Goal: Information Seeking & Learning: Learn about a topic

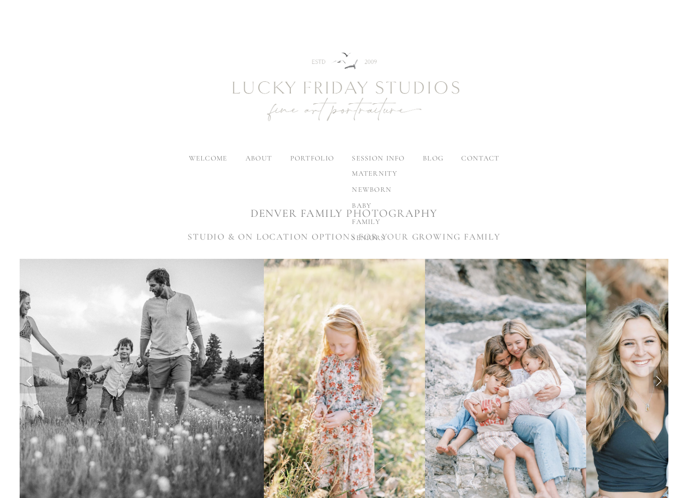
click at [360, 221] on span "family" at bounding box center [366, 221] width 29 height 9
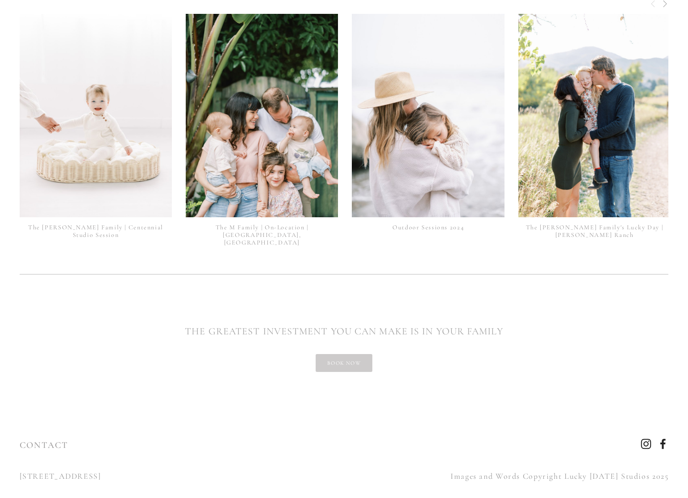
scroll to position [2182, 0]
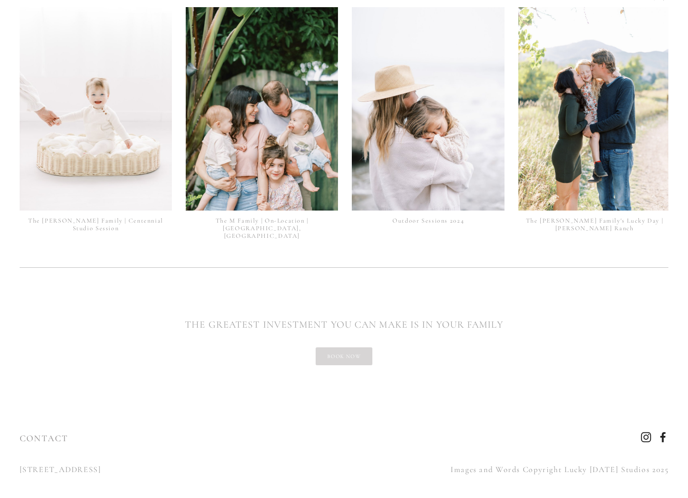
click at [326, 350] on link "book now" at bounding box center [344, 356] width 57 height 18
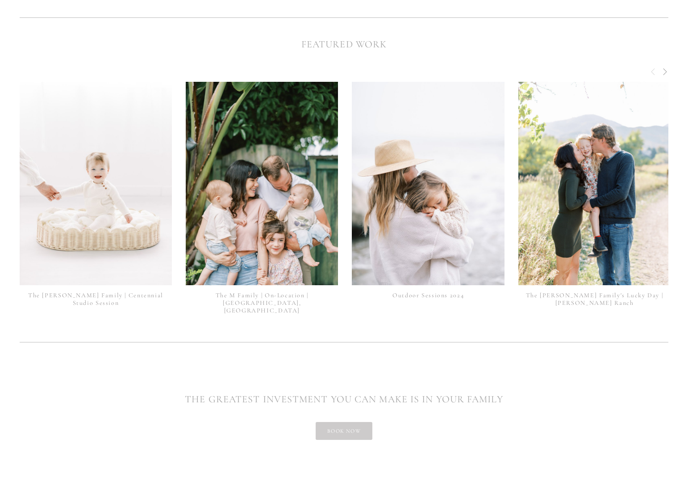
scroll to position [2105, 0]
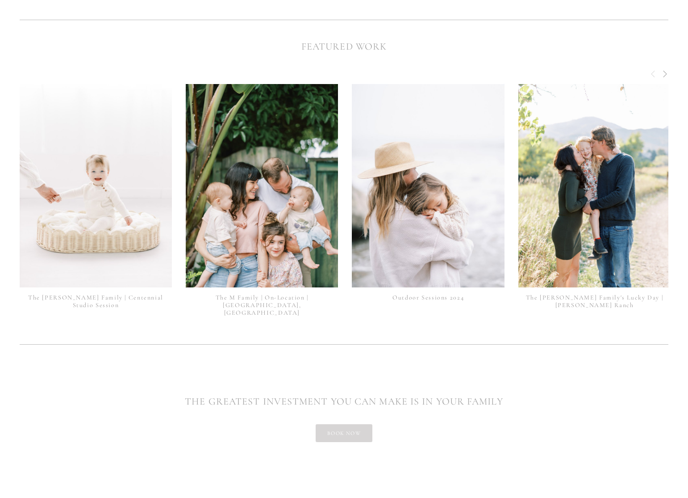
click at [353, 425] on link "book now" at bounding box center [344, 433] width 57 height 18
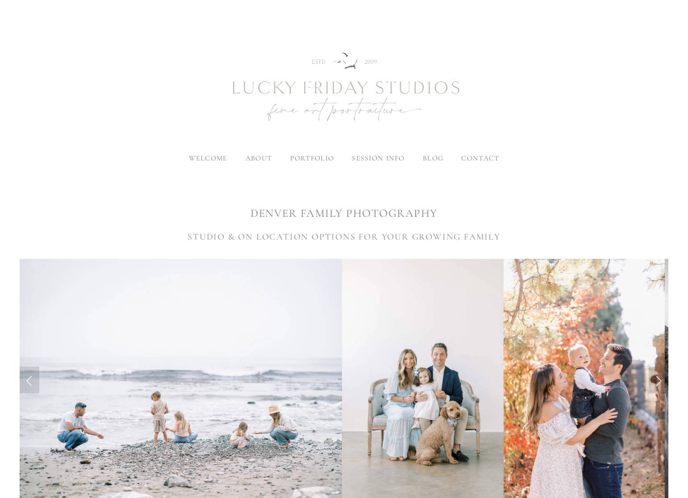
click at [418, 225] on div "DENVER FAMILY PHOTOGRAPHY STUDIO & ON LOCATION OPTIONS FOR YOUR GROWING FAMILY" at bounding box center [344, 212] width 649 height 61
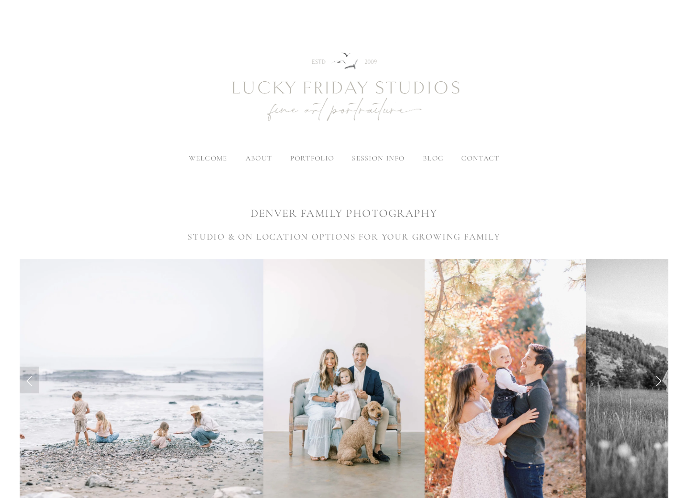
click at [483, 157] on span "contact" at bounding box center [480, 158] width 38 height 9
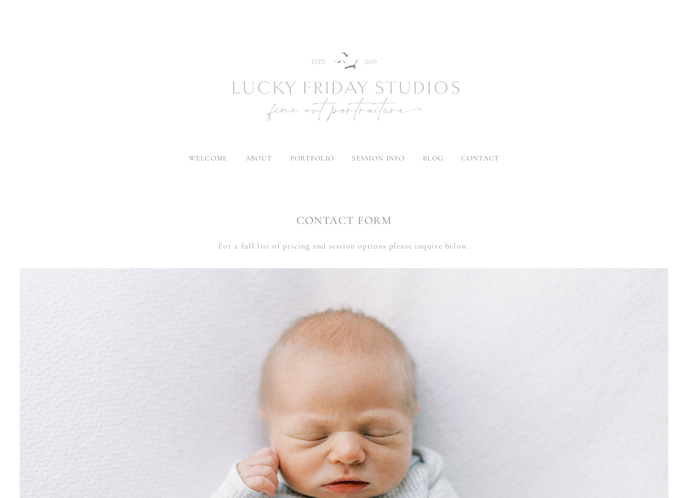
click at [317, 250] on p "For a full list of pricing and session options please inquire below." at bounding box center [344, 245] width 649 height 14
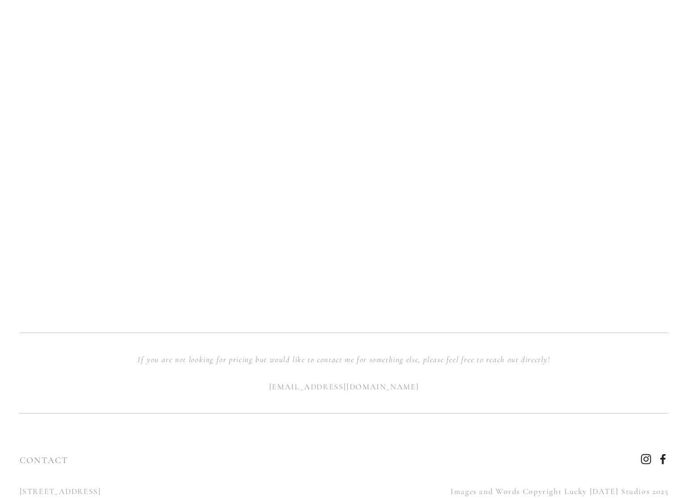
scroll to position [788, 0]
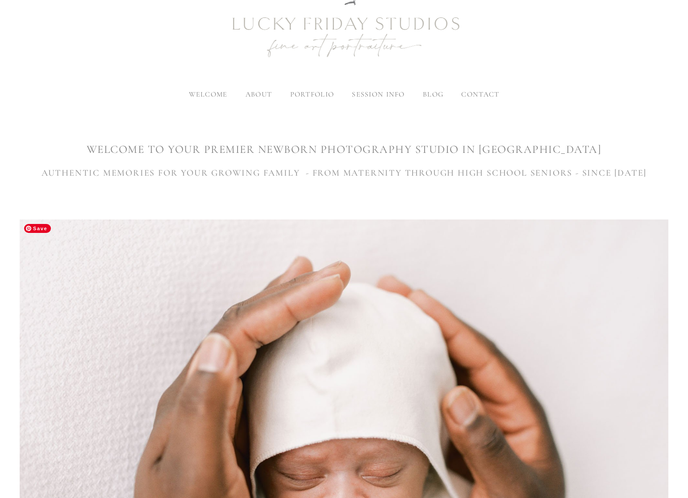
scroll to position [29, 0]
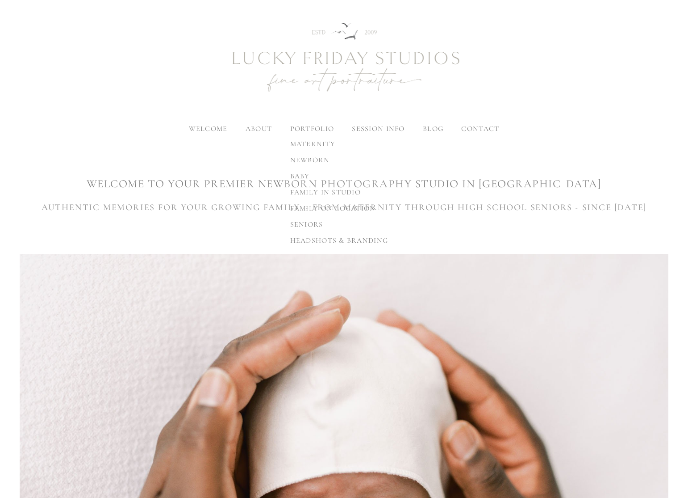
click at [300, 190] on span "family in studio" at bounding box center [325, 192] width 71 height 9
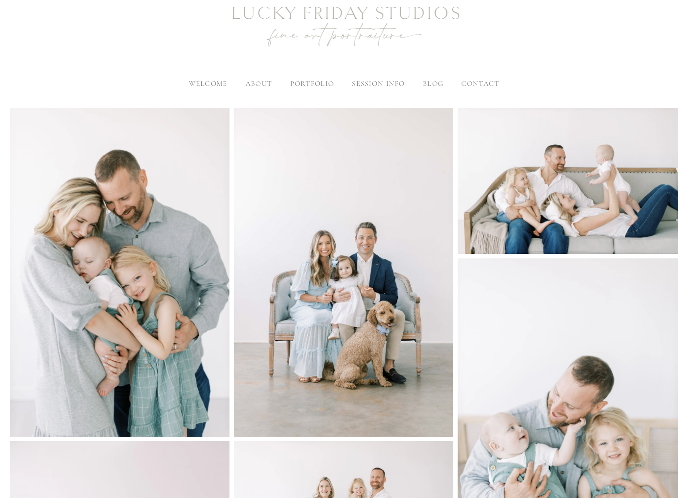
scroll to position [72, 0]
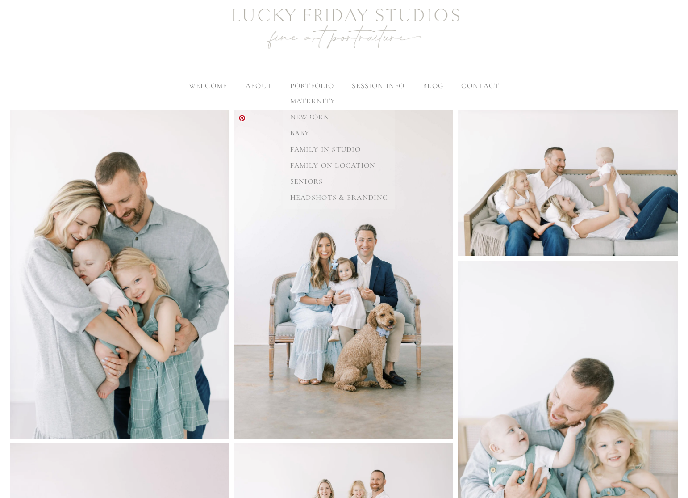
click at [297, 165] on span "family on location" at bounding box center [333, 165] width 86 height 9
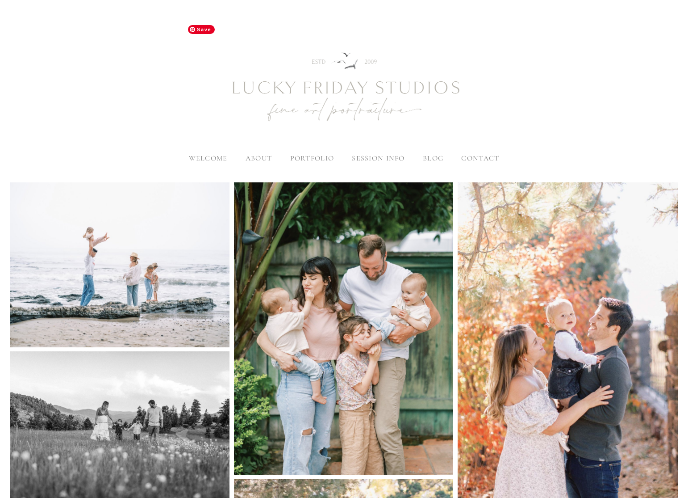
click at [206, 154] on span "welcome" at bounding box center [208, 158] width 39 height 9
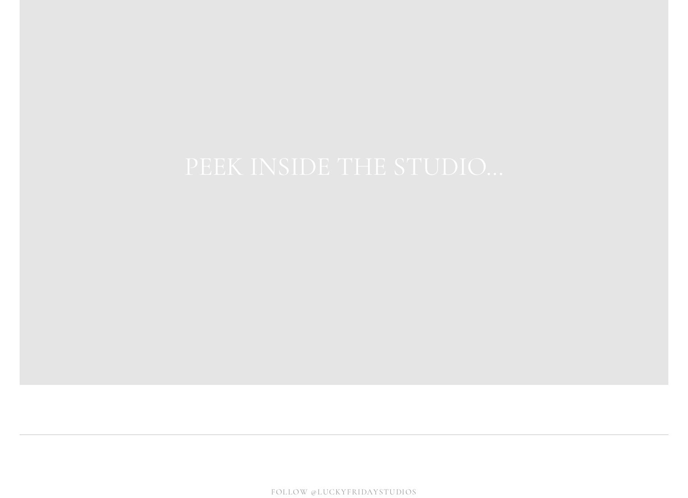
scroll to position [3566, 0]
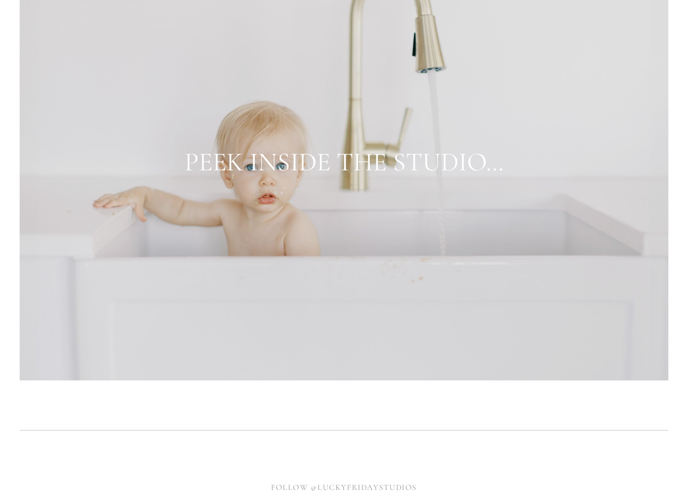
click at [206, 154] on link "PEEK INSIDE THE STUDIO…" at bounding box center [343, 162] width 319 height 32
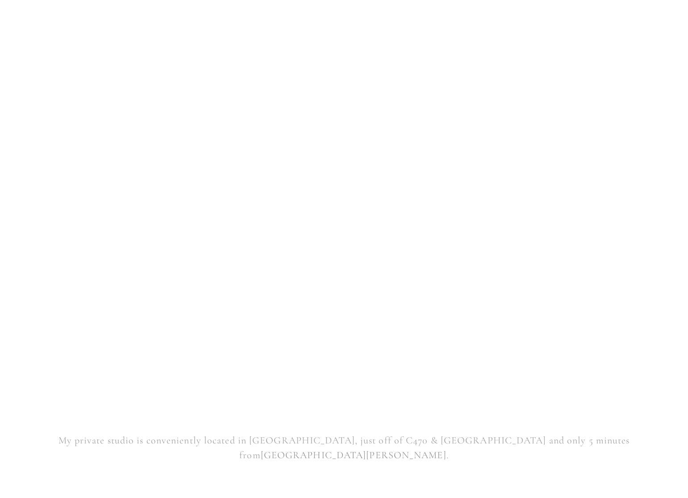
scroll to position [9623, 0]
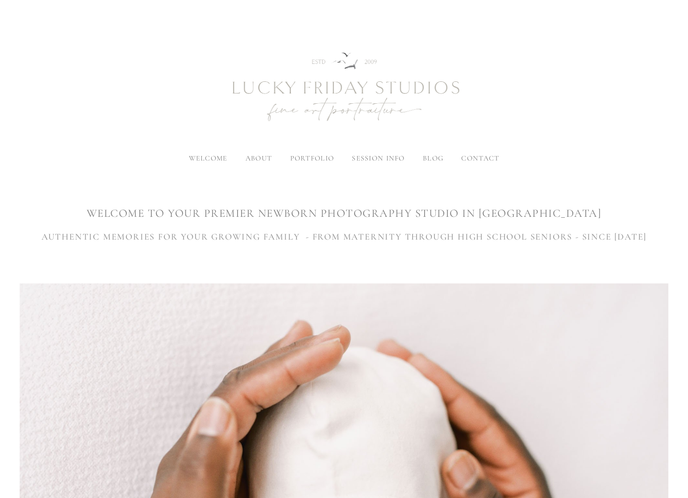
scroll to position [3566, 0]
